Goal: Task Accomplishment & Management: Complete application form

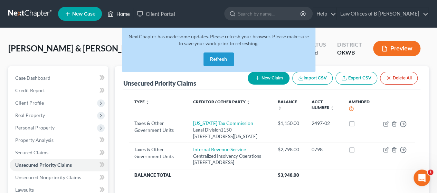
click at [126, 13] on link "Home" at bounding box center [118, 14] width 29 height 12
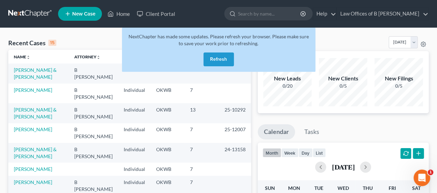
click at [211, 61] on button "Refresh" at bounding box center [218, 60] width 30 height 14
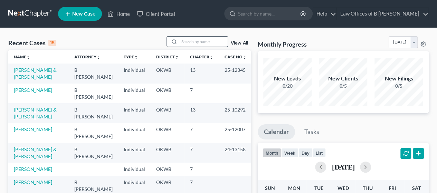
click at [187, 40] on input "search" at bounding box center [203, 42] width 48 height 10
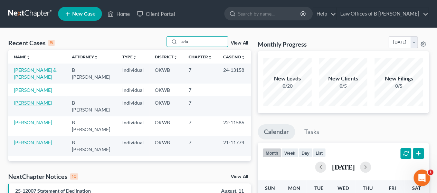
type input "ada"
click at [35, 100] on link "[PERSON_NAME]" at bounding box center [33, 103] width 38 height 6
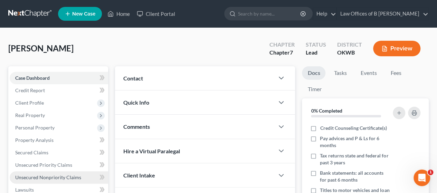
click at [57, 174] on span "Unsecured Nonpriority Claims" at bounding box center [48, 177] width 66 height 6
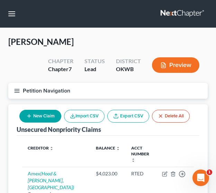
click at [29, 117] on icon "button" at bounding box center [29, 116] width 6 height 6
select select "0"
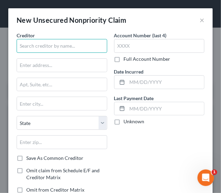
click at [68, 40] on input "text" at bounding box center [62, 46] width 91 height 14
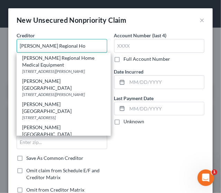
click at [85, 48] on input "[PERSON_NAME] Regional Ho" at bounding box center [62, 46] width 91 height 14
click at [69, 43] on input "[PERSON_NAME] Regional Hos" at bounding box center [62, 46] width 91 height 14
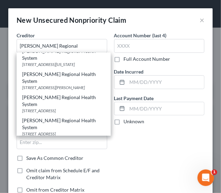
scroll to position [148, 0]
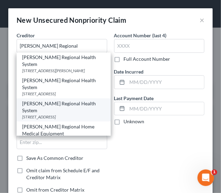
click at [56, 114] on div "[STREET_ADDRESS]" at bounding box center [63, 117] width 83 height 6
type input "[PERSON_NAME] Regional Health System"
type input "PO Box 1660"
type input "Greeley"
select select "5"
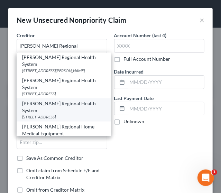
type input "80632"
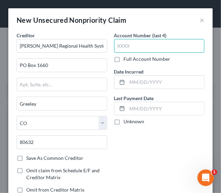
click at [167, 45] on input "text" at bounding box center [159, 46] width 91 height 14
type input "2778"
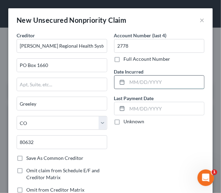
click at [152, 80] on input "text" at bounding box center [165, 82] width 77 height 13
type input "[DATE]"
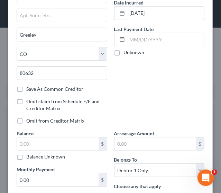
scroll to position [75, 0]
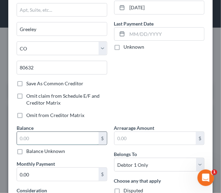
click at [46, 134] on input "text" at bounding box center [58, 138] width 82 height 13
type input "1,328"
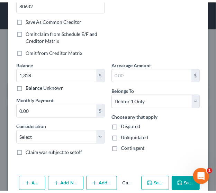
scroll to position [142, 0]
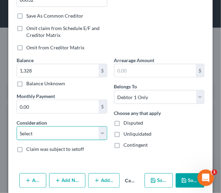
click at [64, 137] on select "Select Cable / Satellite Services Collection Agency Credit Card Debt Debt Couns…" at bounding box center [62, 133] width 91 height 14
select select "9"
click at [17, 126] on select "Select Cable / Satellite Services Collection Agency Credit Card Debt Debt Couns…" at bounding box center [62, 133] width 91 height 14
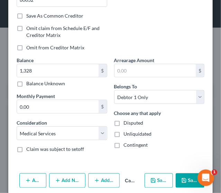
click at [183, 174] on button "Save & Close" at bounding box center [189, 180] width 29 height 15
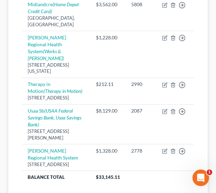
scroll to position [232, 0]
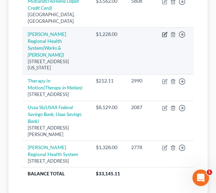
click at [163, 32] on icon "button" at bounding box center [165, 35] width 6 height 6
select select "37"
select select "9"
select select "0"
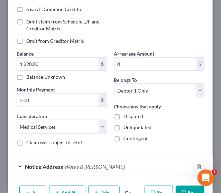
scroll to position [0, 0]
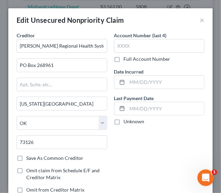
click at [199, 19] on div "Edit Unsecured Nonpriority Claim ×" at bounding box center [110, 19] width 204 height 23
click at [193, 23] on div "Edit Unsecured Nonpriority Claim ×" at bounding box center [110, 19] width 204 height 23
click at [199, 20] on button "×" at bounding box center [201, 20] width 5 height 8
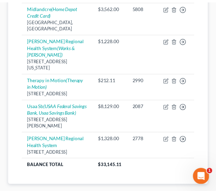
scroll to position [232, 0]
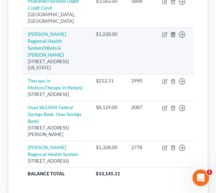
click at [173, 32] on icon "button" at bounding box center [173, 35] width 6 height 6
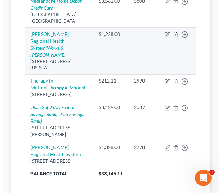
scroll to position [226, 0]
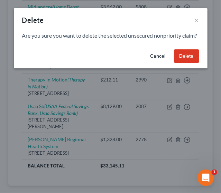
click at [184, 63] on button "Delete" at bounding box center [186, 56] width 25 height 14
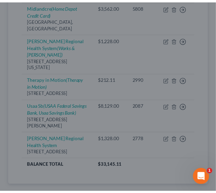
scroll to position [232, 0]
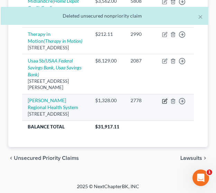
click at [162, 99] on icon "button" at bounding box center [164, 101] width 4 height 4
select select "5"
select select "9"
select select "0"
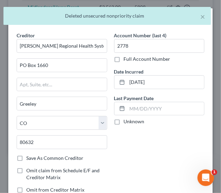
scroll to position [169, 0]
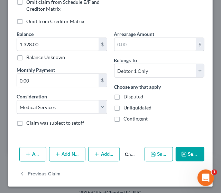
click at [69, 152] on button "Add Notice Address" at bounding box center [67, 154] width 37 height 15
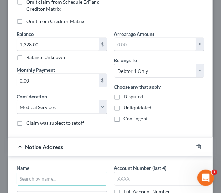
click at [59, 175] on input "text" at bounding box center [62, 179] width 91 height 14
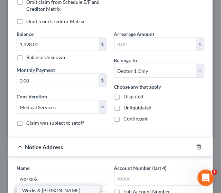
click at [51, 190] on div "Works & [PERSON_NAME]" at bounding box center [58, 191] width 72 height 7
type input "Works & [PERSON_NAME]"
type input "[STREET_ADDRESS]"
type input "[US_STATE][GEOGRAPHIC_DATA]"
select select "37"
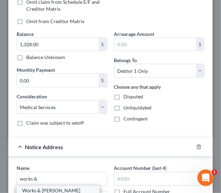
type input "73112"
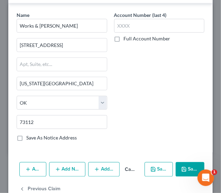
scroll to position [324, 0]
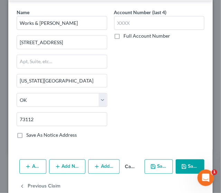
click at [191, 165] on button "Save & Close" at bounding box center [189, 167] width 29 height 15
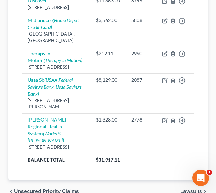
scroll to position [218, 0]
